Goal: Check status: Check status

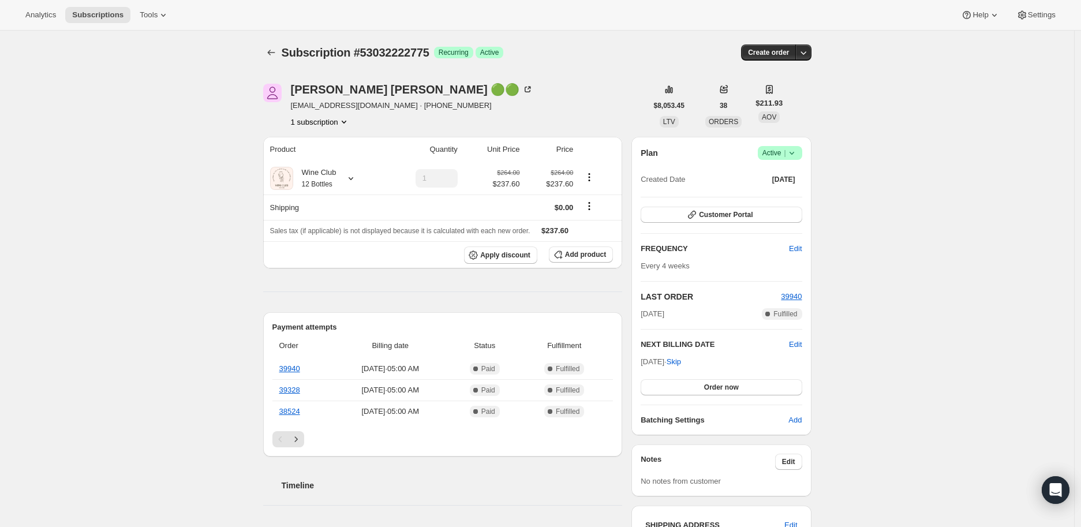
scroll to position [128, 0]
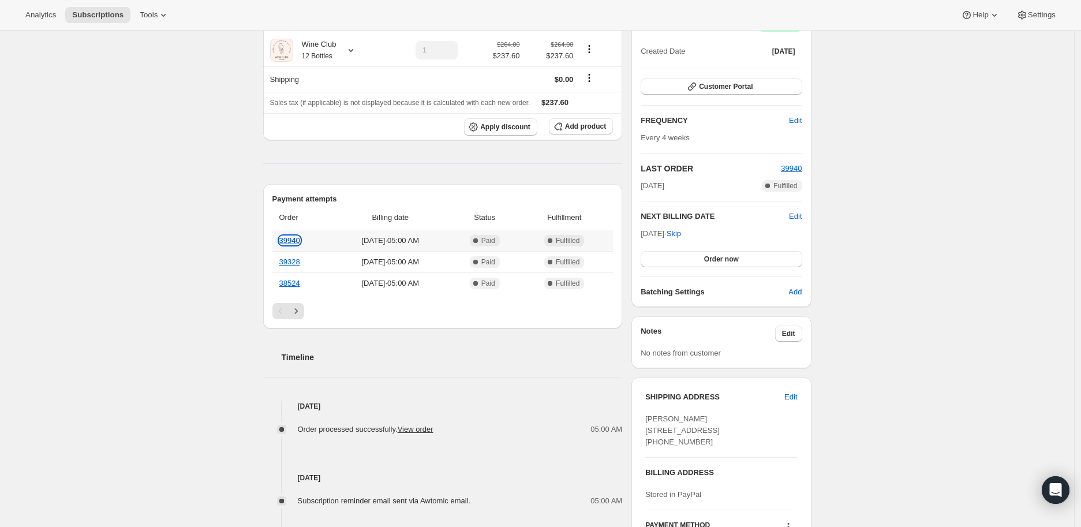
click at [293, 237] on link "39940" at bounding box center [289, 240] width 21 height 9
click at [415, 426] on link "View order" at bounding box center [416, 429] width 36 height 9
